Goal: Information Seeking & Learning: Check status

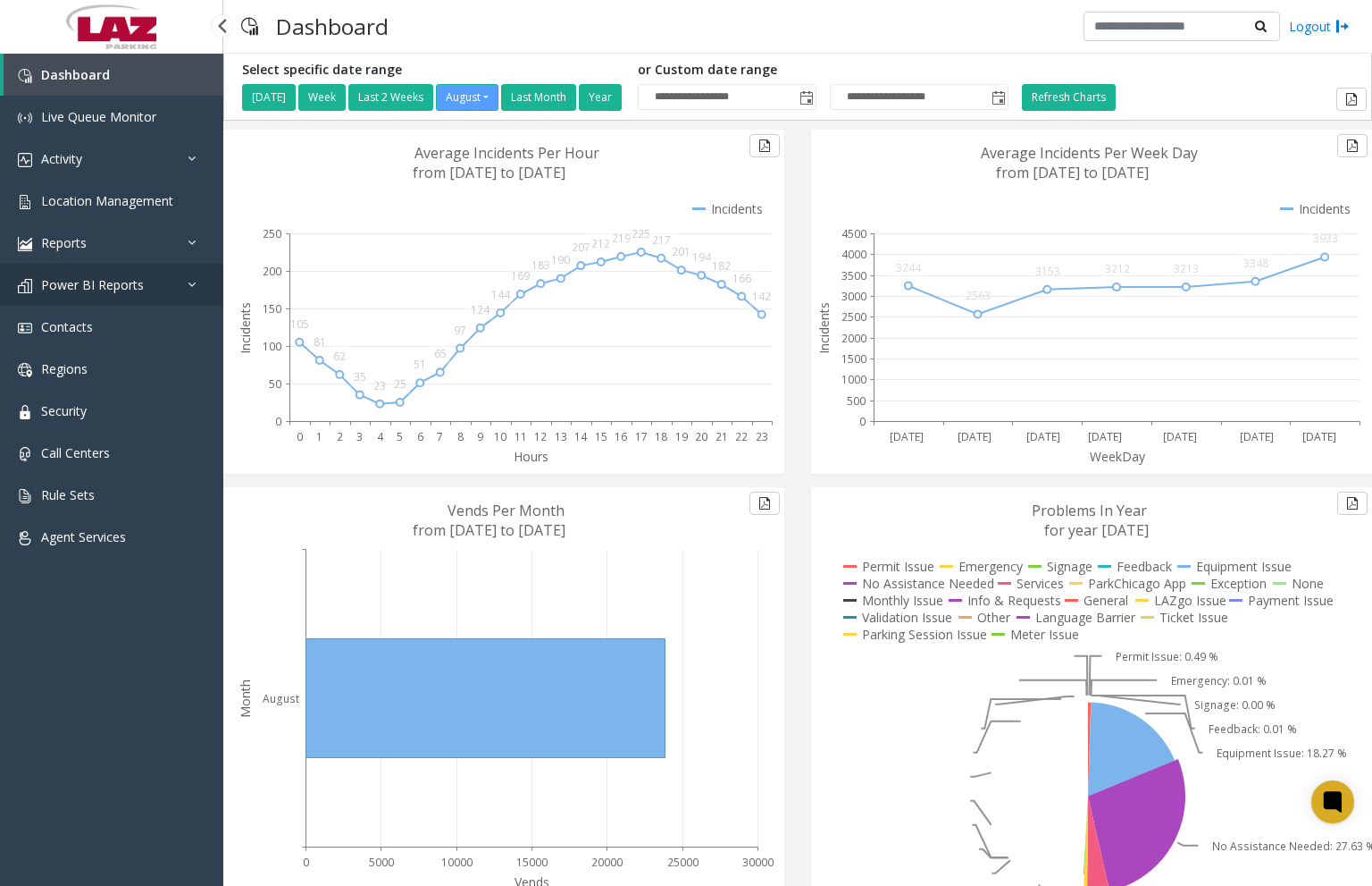
click at [131, 299] on link "Power BI Reports" at bounding box center [112, 285] width 223 height 42
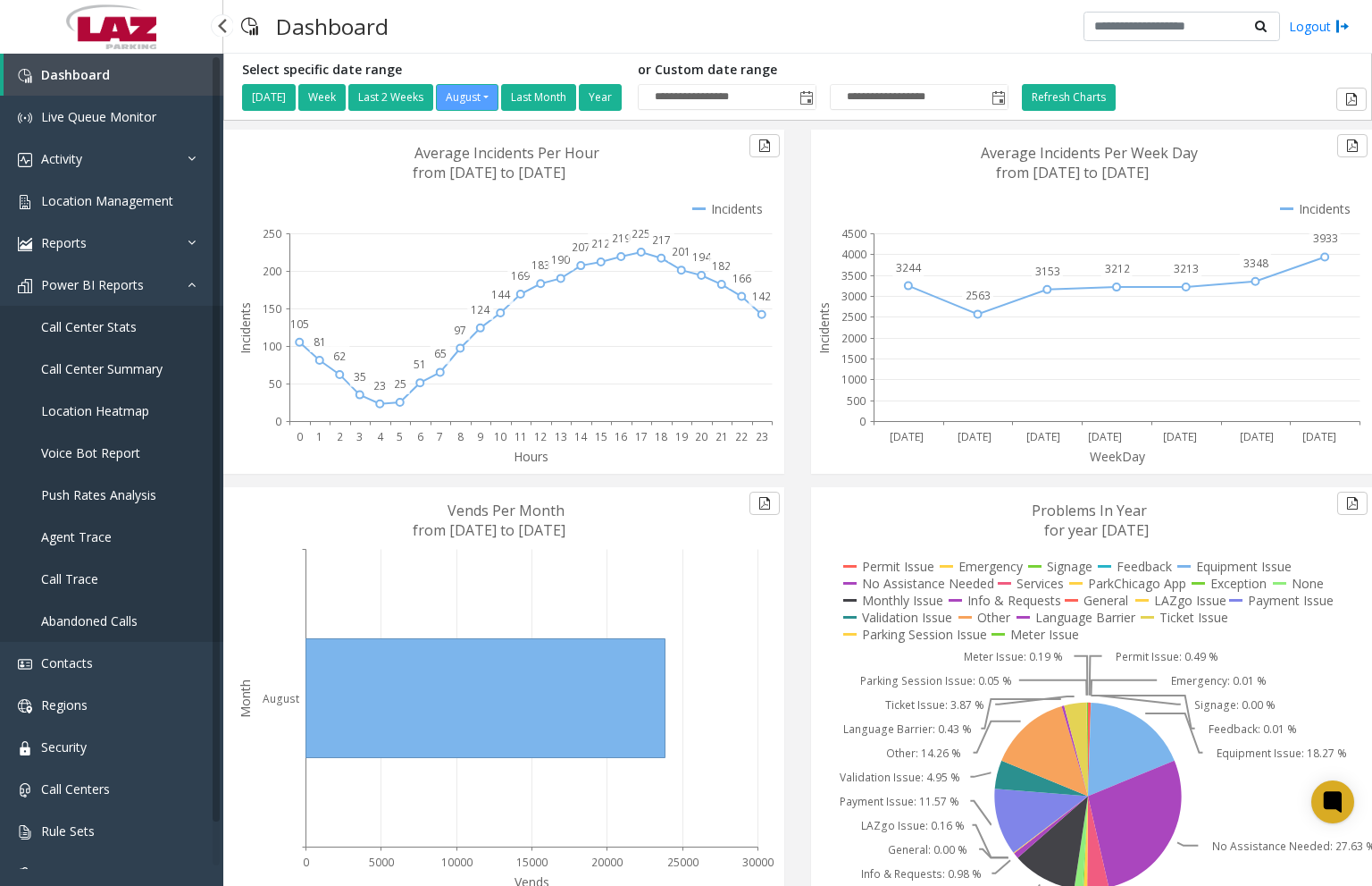
click at [129, 328] on span "Call Center Stats" at bounding box center [88, 327] width 96 height 17
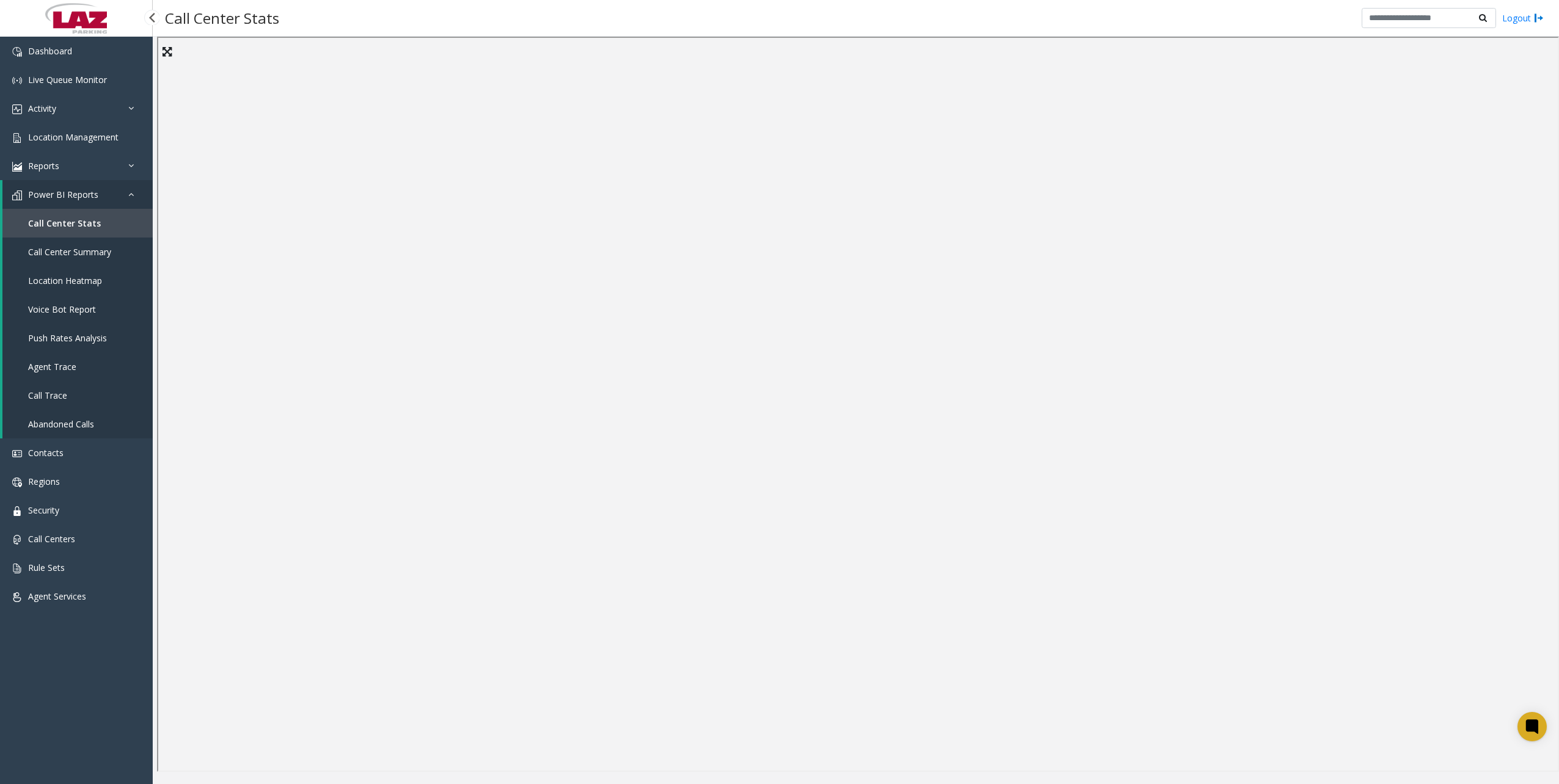
click at [60, 254] on span "Call Center Summary" at bounding box center [69, 252] width 83 height 12
click at [102, 285] on link "Location Heatmap" at bounding box center [78, 281] width 150 height 28
click at [80, 305] on span "Voice Bot Report" at bounding box center [61, 309] width 68 height 12
click at [103, 363] on link "Agent Trace" at bounding box center [78, 367] width 150 height 28
